Goal: Information Seeking & Learning: Learn about a topic

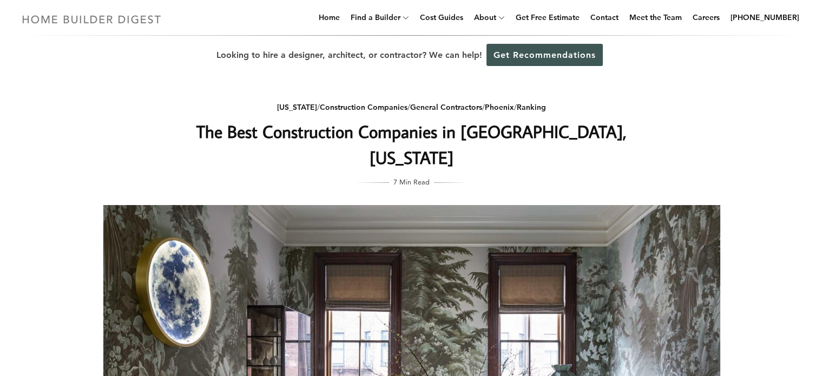
click at [135, 18] on img at bounding box center [91, 19] width 149 height 21
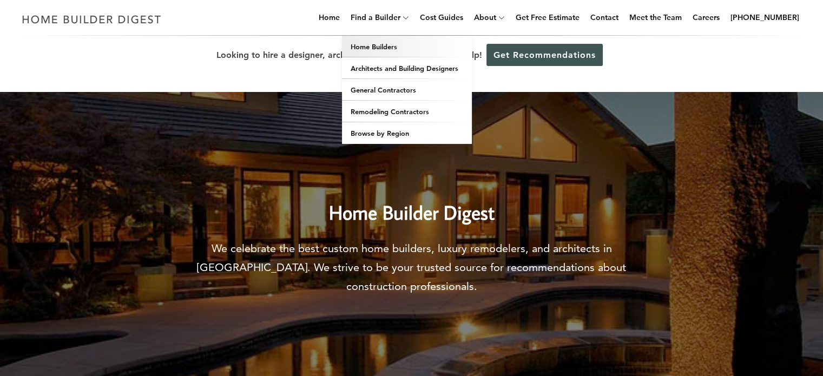
click at [404, 48] on link "Home Builders" at bounding box center [407, 47] width 130 height 22
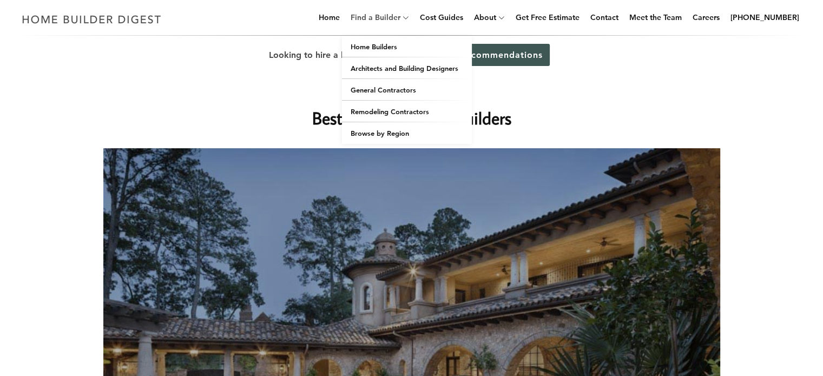
click at [401, 12] on link "Find a Builder" at bounding box center [373, 17] width 54 height 35
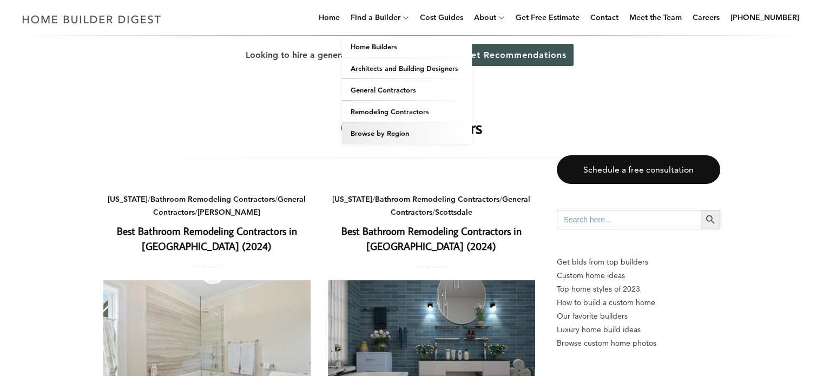
click at [404, 135] on link "Browse by Region" at bounding box center [407, 133] width 130 height 22
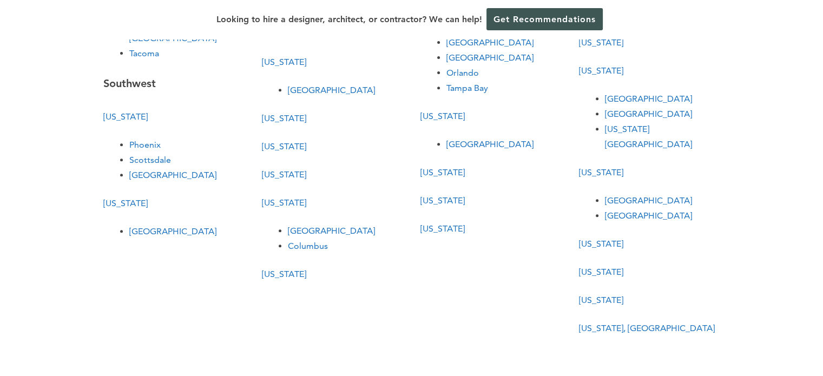
scroll to position [361, 0]
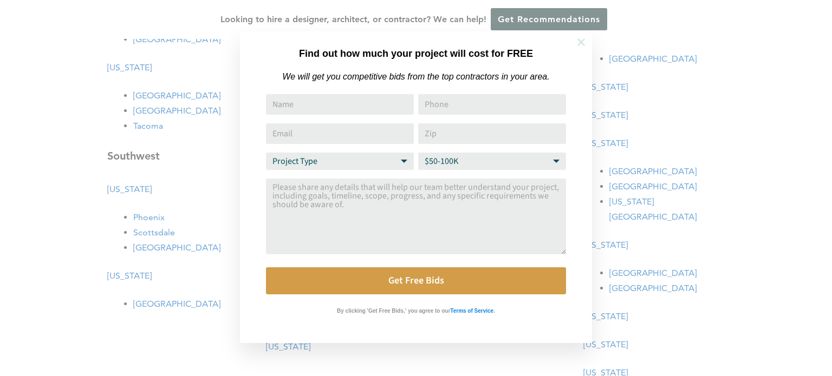
click at [584, 44] on icon at bounding box center [581, 42] width 12 height 12
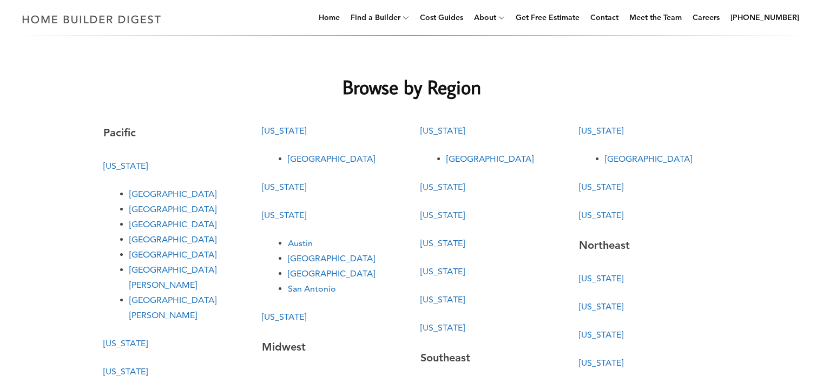
scroll to position [0, 0]
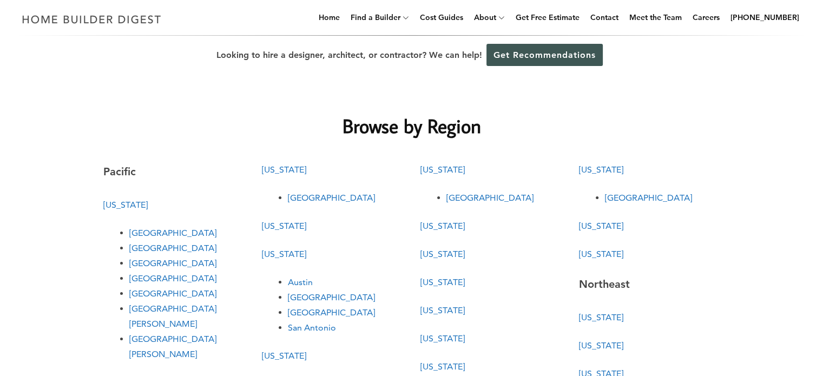
click at [300, 298] on link "[GEOGRAPHIC_DATA]" at bounding box center [331, 297] width 87 height 10
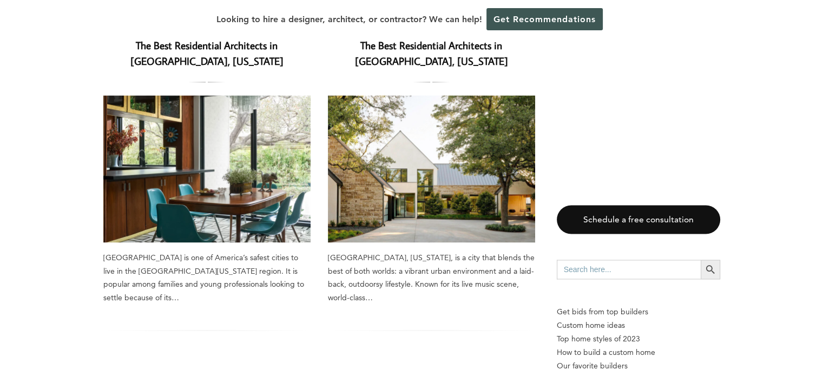
scroll to position [1516, 0]
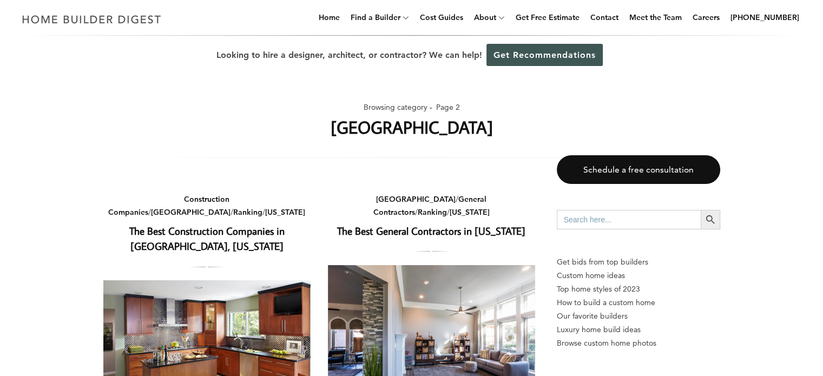
click at [210, 224] on link "The Best Construction Companies in [GEOGRAPHIC_DATA], [US_STATE]" at bounding box center [206, 238] width 155 height 29
click at [428, 224] on link "The Best General Contractors in Texas" at bounding box center [431, 231] width 188 height 14
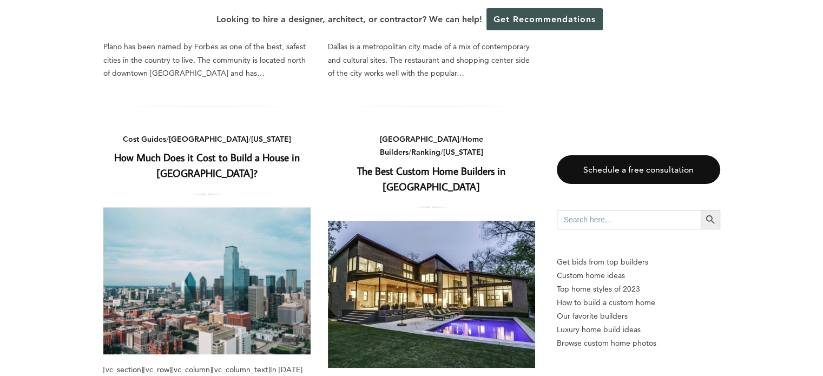
scroll to position [1083, 0]
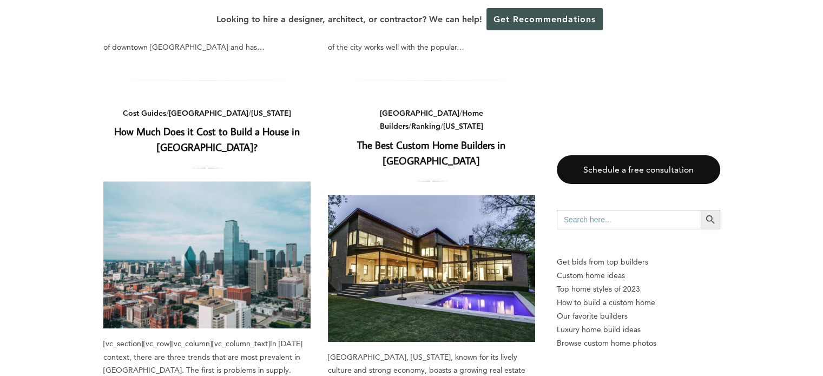
click at [482, 138] on link "The Best Custom Home Builders in Dallas" at bounding box center [431, 152] width 148 height 29
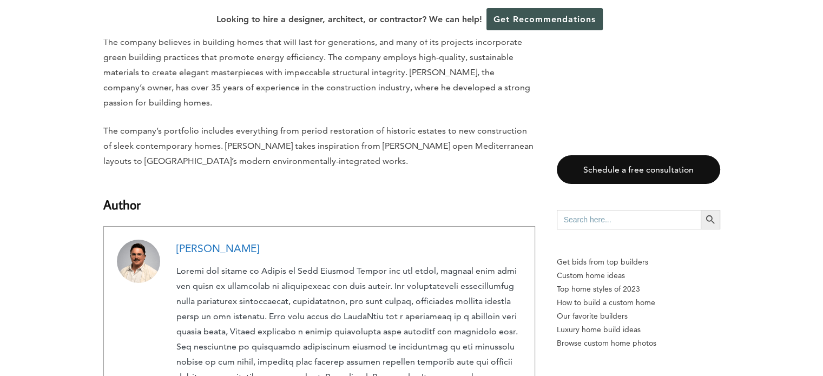
scroll to position [3898, 0]
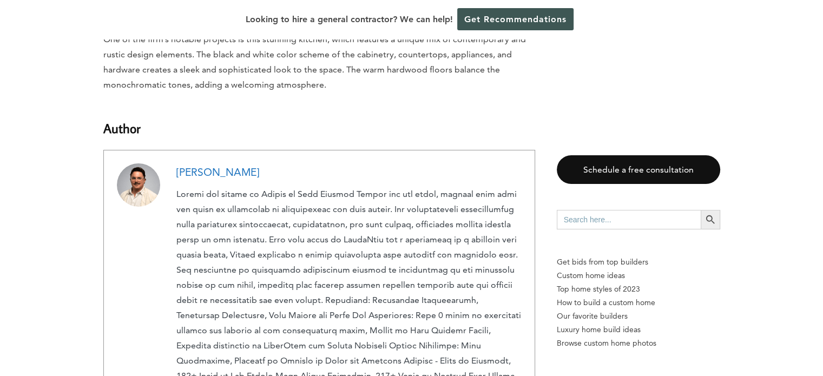
scroll to position [4042, 0]
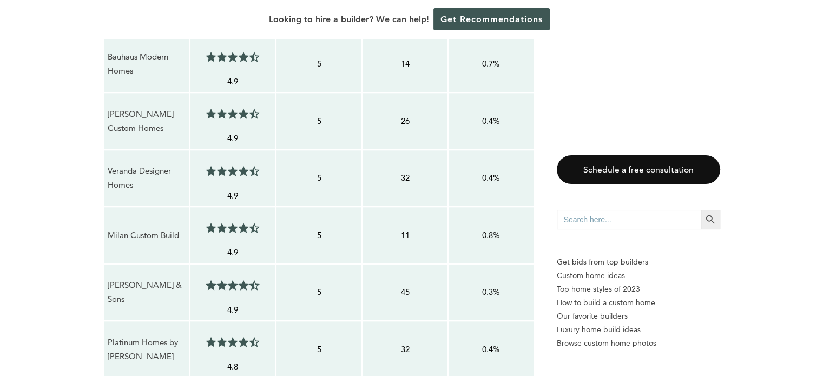
scroll to position [866, 0]
